Goal: Task Accomplishment & Management: Manage account settings

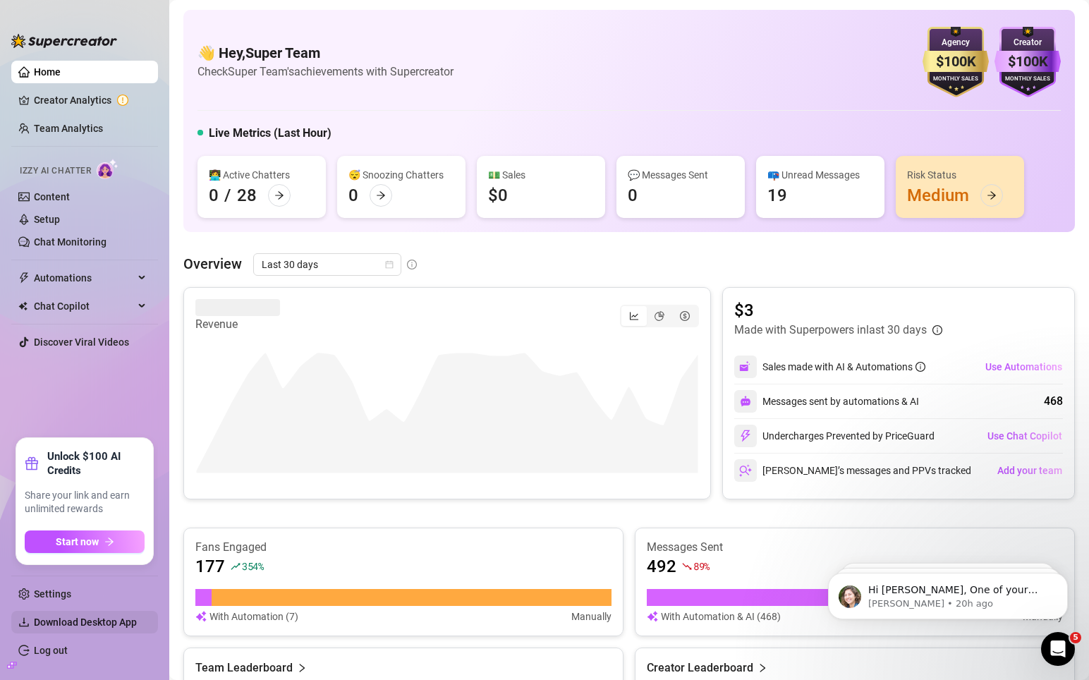
click at [72, 616] on span "Download Desktop App" at bounding box center [85, 621] width 103 height 11
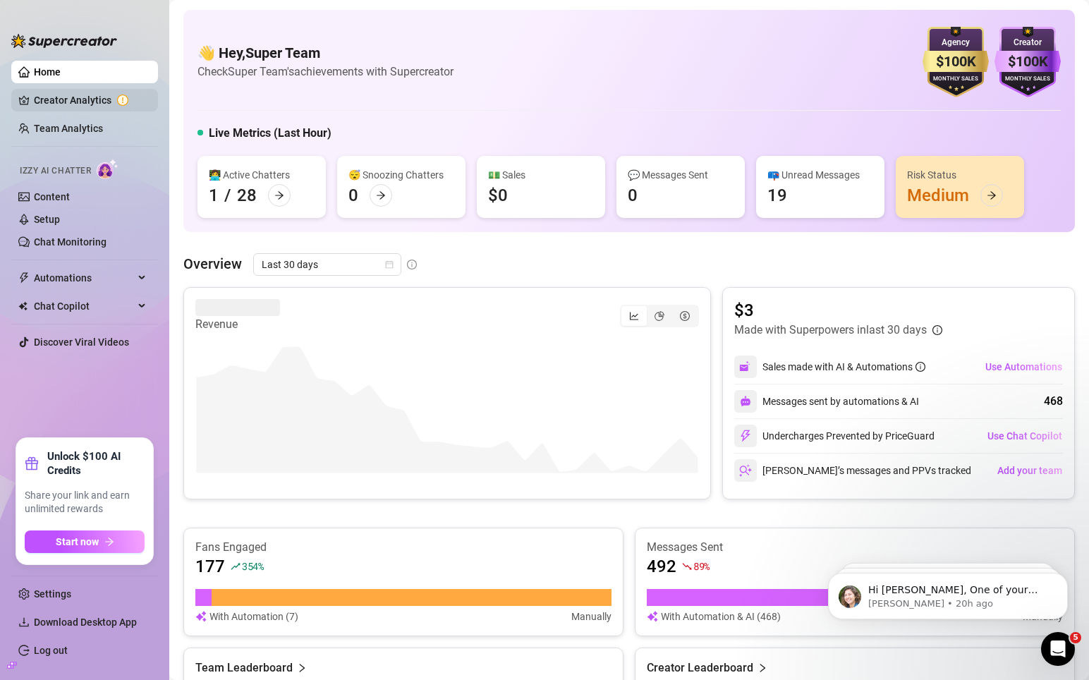
click at [60, 102] on link "Creator Analytics" at bounding box center [90, 100] width 113 height 23
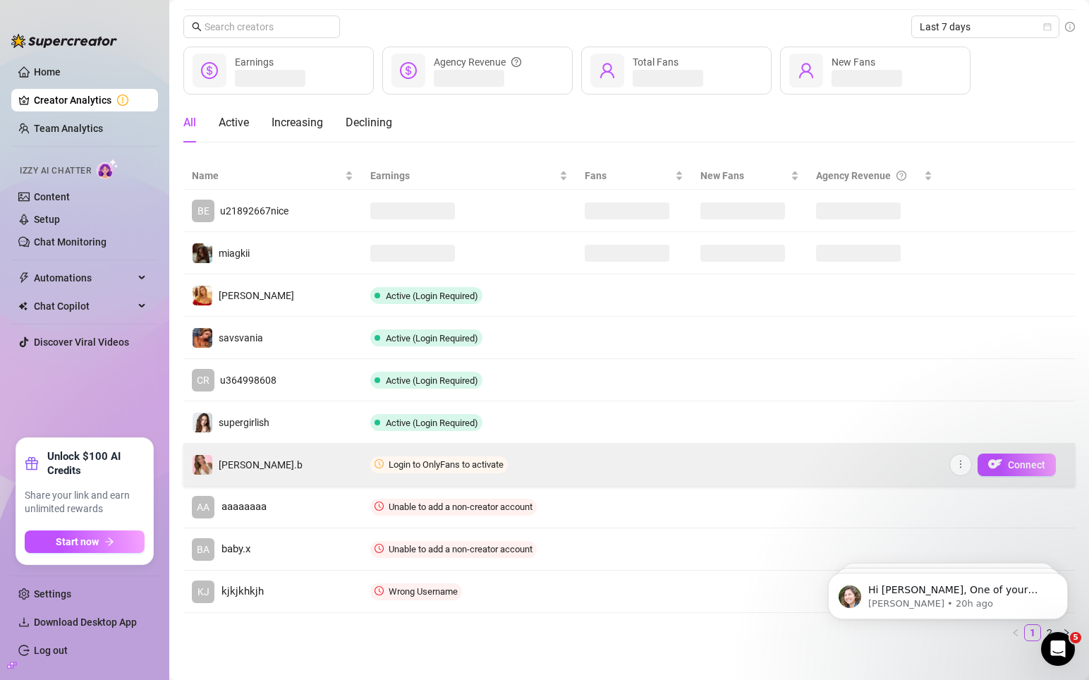
scroll to position [49, 0]
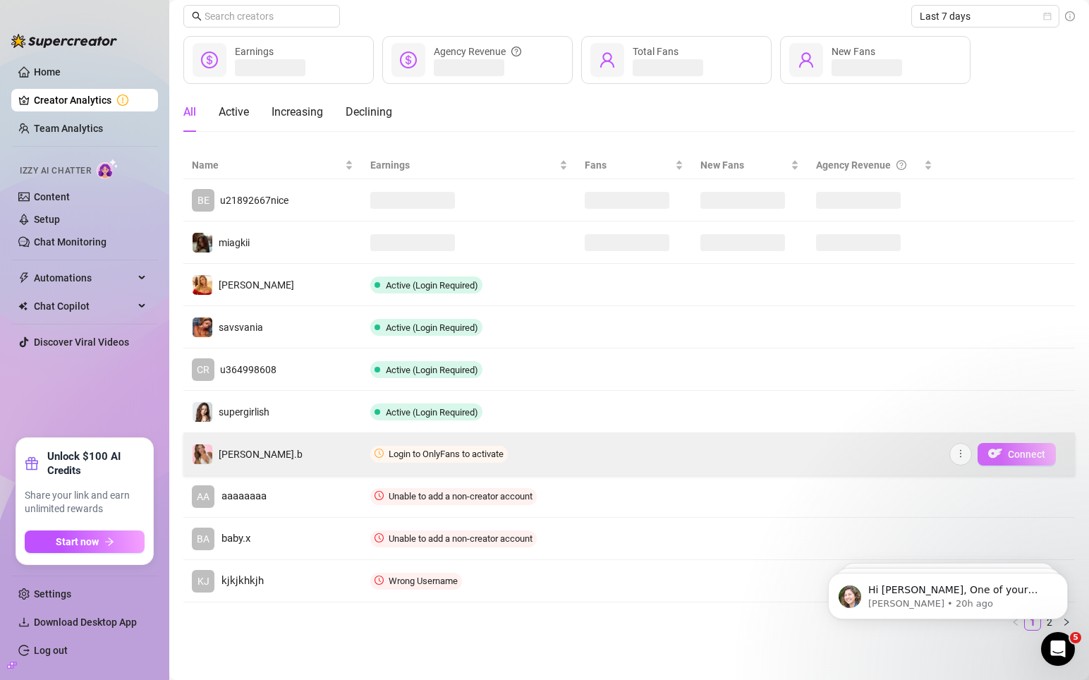
click at [999, 446] on img "button" at bounding box center [995, 453] width 14 height 14
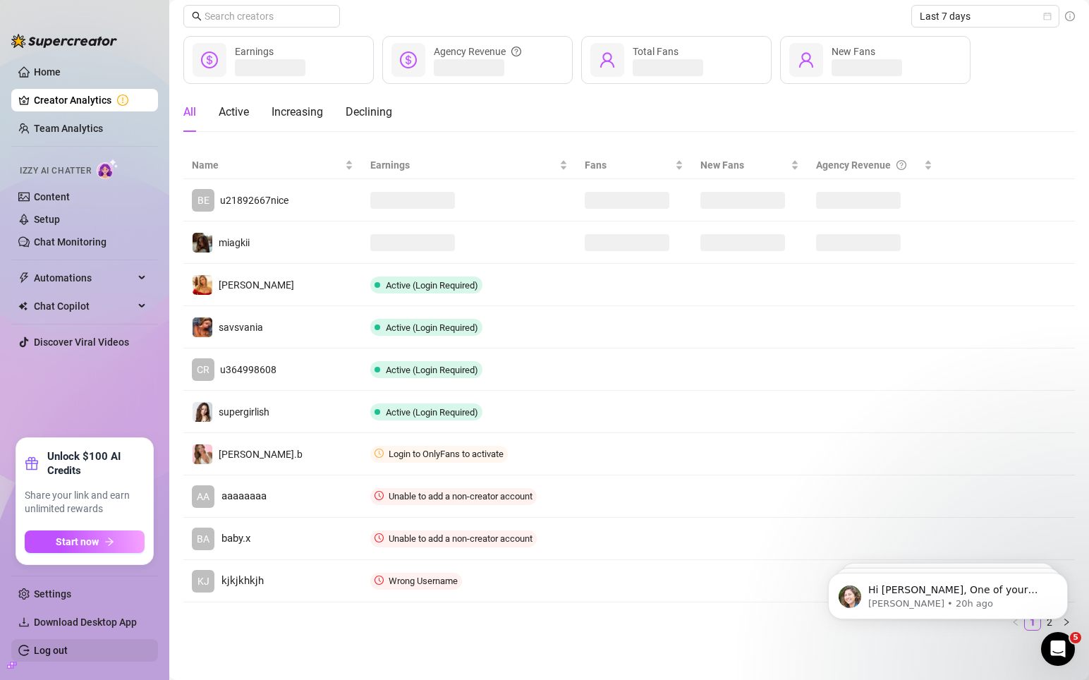
click at [66, 652] on link "Log out" at bounding box center [51, 650] width 34 height 11
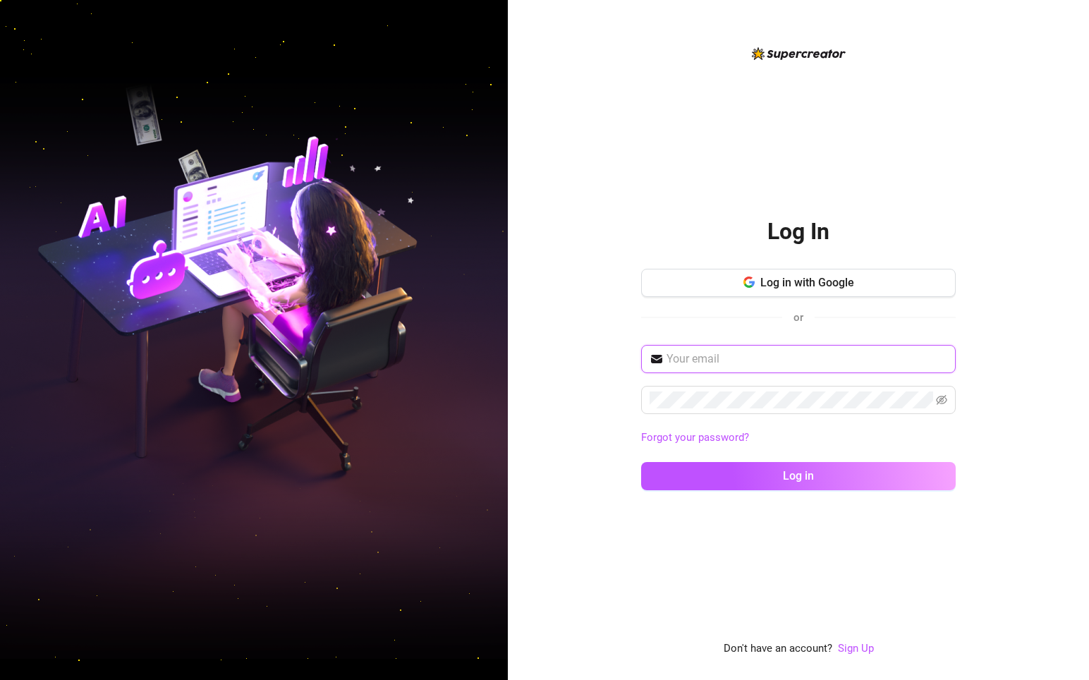
click at [769, 365] on input "text" at bounding box center [806, 358] width 281 height 17
click at [709, 358] on input "text" at bounding box center [806, 358] width 281 height 17
click at [735, 350] on input "text" at bounding box center [806, 358] width 281 height 17
click at [941, 395] on icon "eye-invisible" at bounding box center [941, 400] width 11 height 10
click at [711, 360] on input "text" at bounding box center [806, 358] width 281 height 17
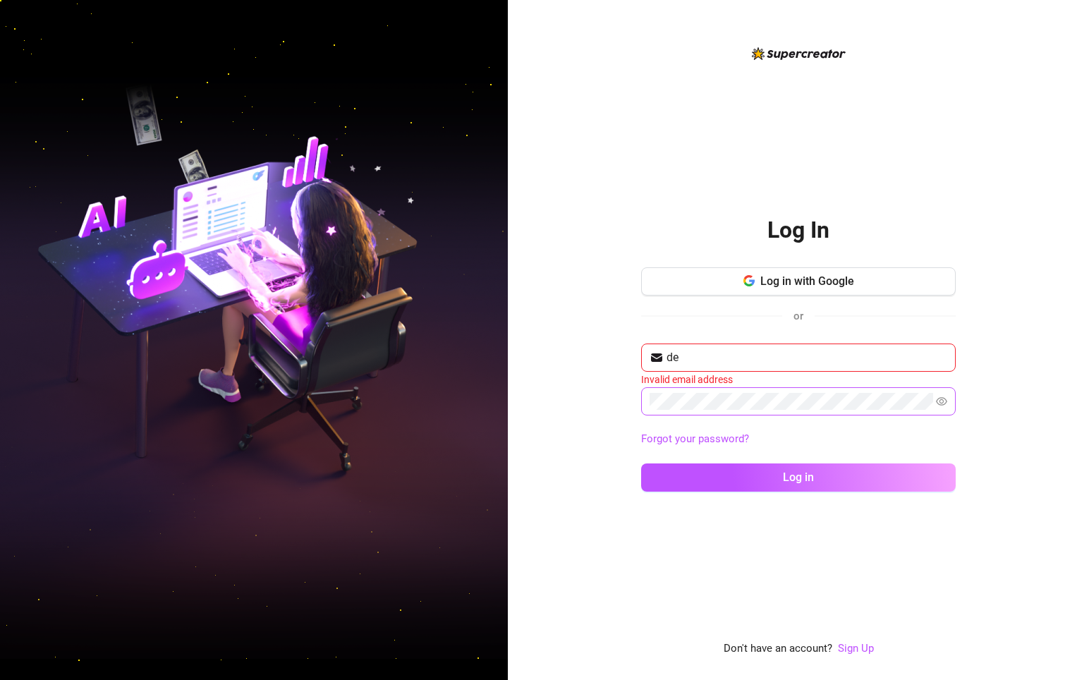
click at [712, 341] on div "Log in with Google or" at bounding box center [798, 305] width 315 height 76
click at [709, 360] on input "de" at bounding box center [806, 357] width 281 height 17
type input "dev"
click at [704, 349] on input "dev" at bounding box center [806, 357] width 281 height 17
